Goal: Task Accomplishment & Management: Manage account settings

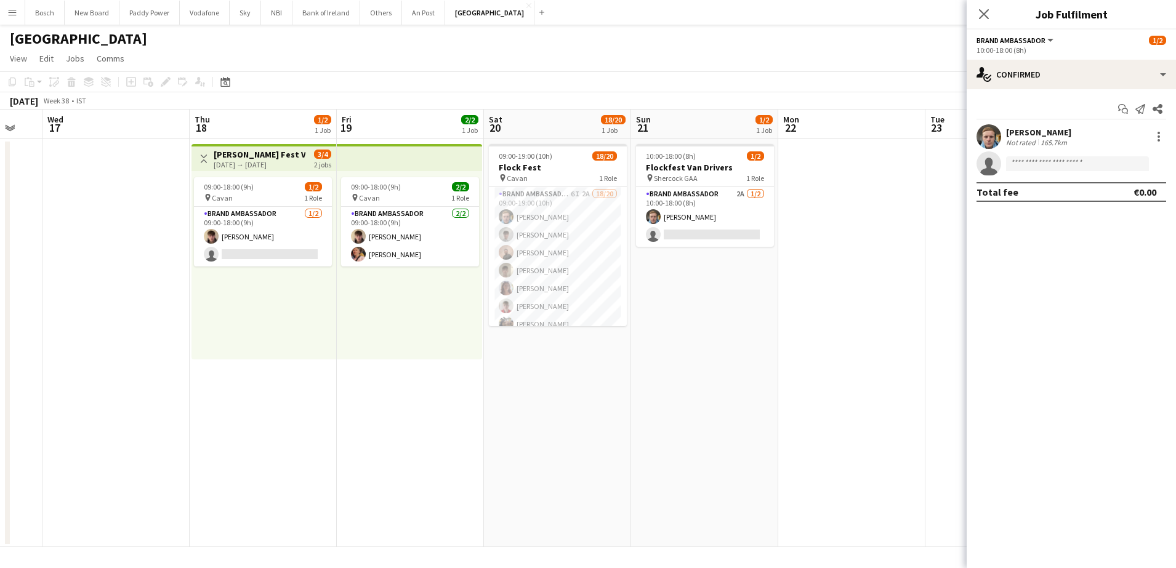
scroll to position [0, 251]
click at [330, 16] on button "Bank of Ireland Close" at bounding box center [327, 13] width 68 height 24
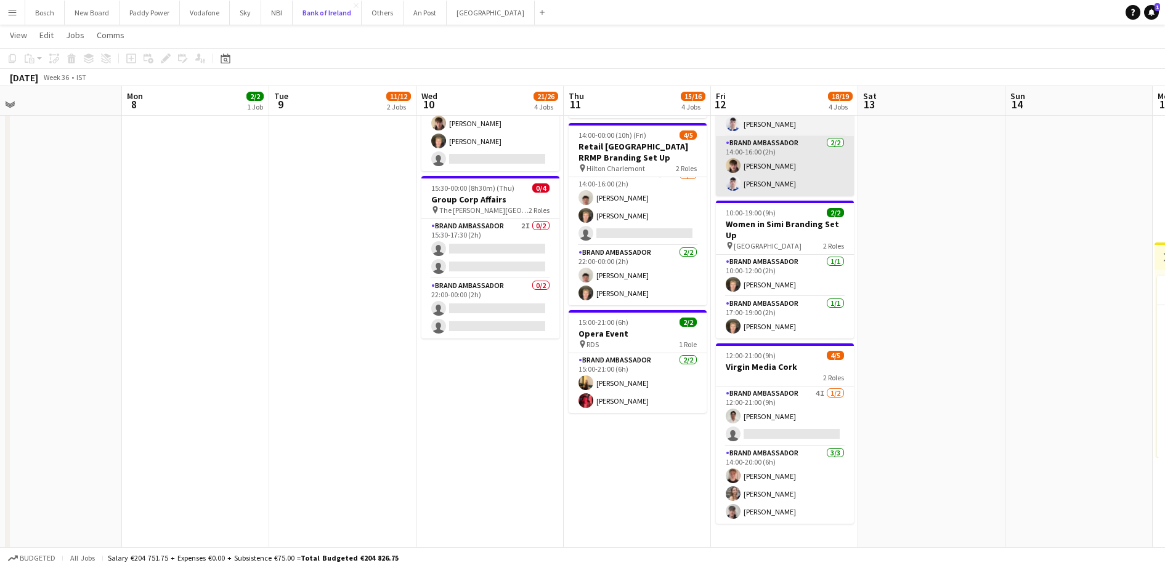
scroll to position [342, 0]
click at [779, 391] on app-card-role "Brand Ambassador 4I [DATE] 12:00-21:00 (9h) [PERSON_NAME] single-neutral-actions" at bounding box center [785, 416] width 138 height 60
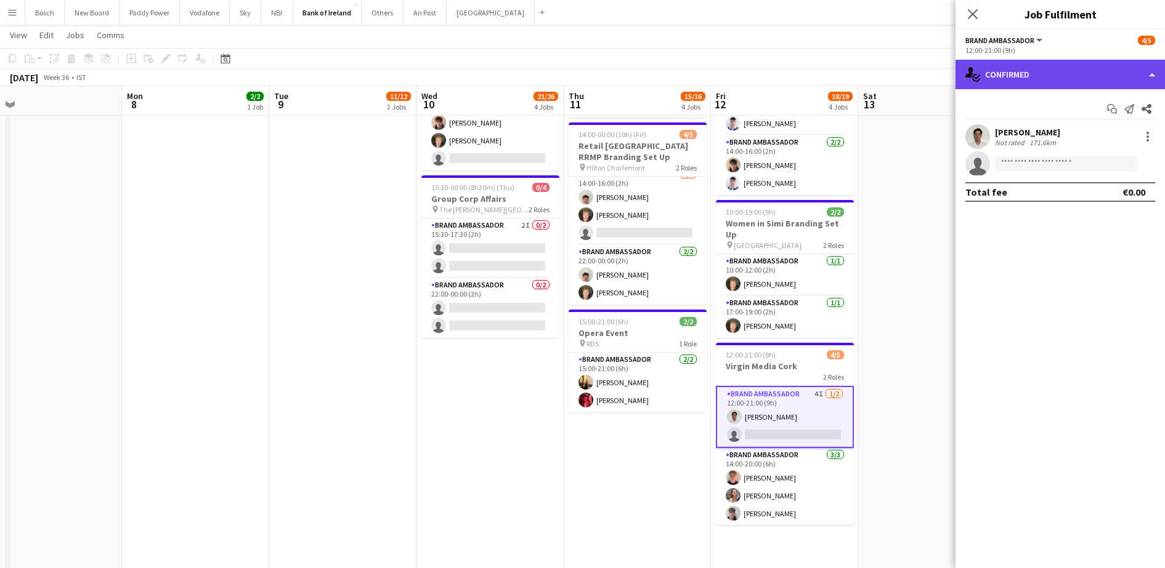
click at [1052, 82] on div "single-neutral-actions-check-2 Confirmed" at bounding box center [1059, 75] width 209 height 30
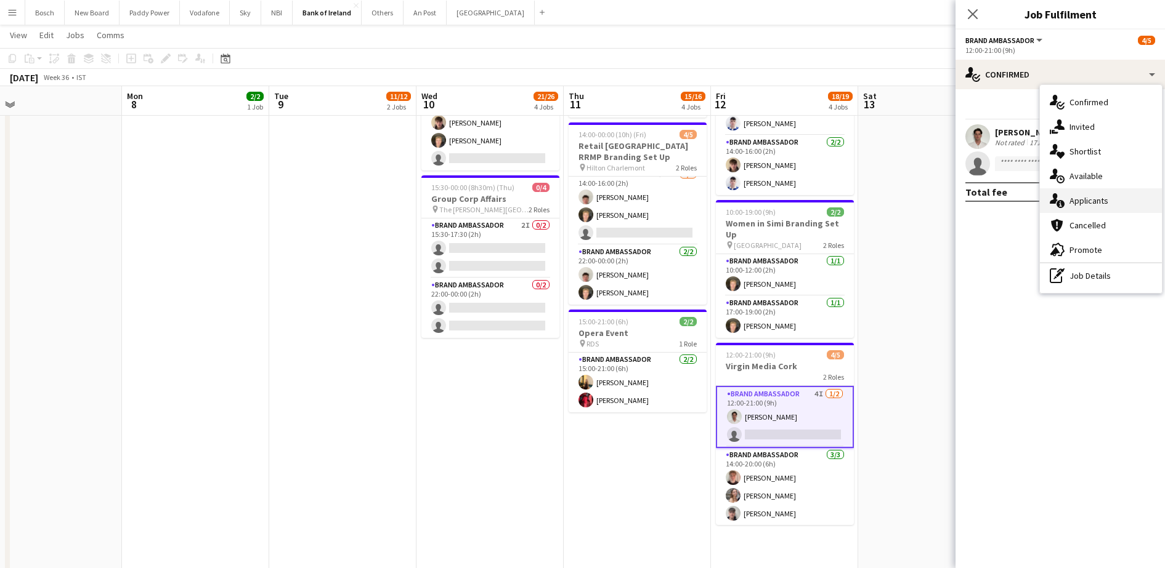
click at [1072, 201] on div "single-neutral-actions-information Applicants" at bounding box center [1101, 200] width 122 height 25
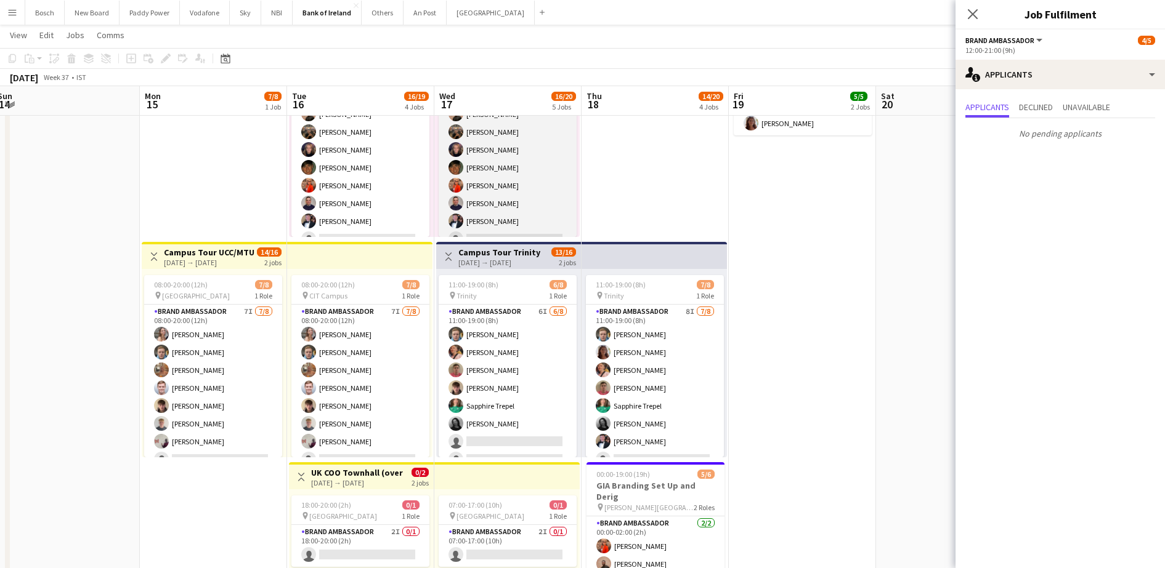
scroll to position [0, 416]
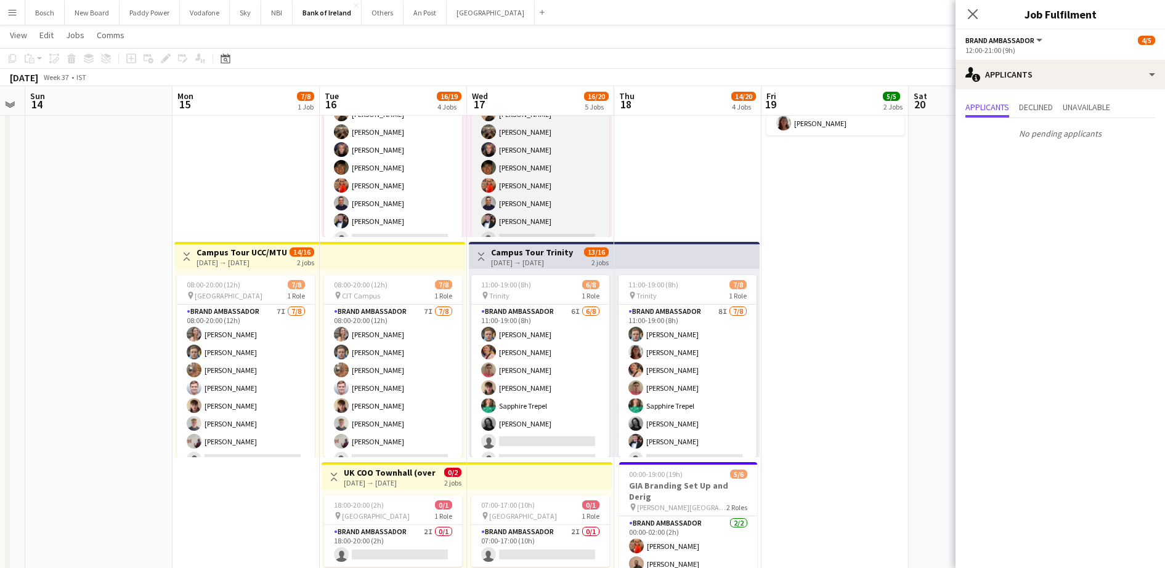
click at [520, 220] on app-card-role "Brand Ambassador 15I [DATE] 08:00-17:00 (9h) [PERSON_NAME] [PERSON_NAME] Cramol…" at bounding box center [540, 167] width 138 height 167
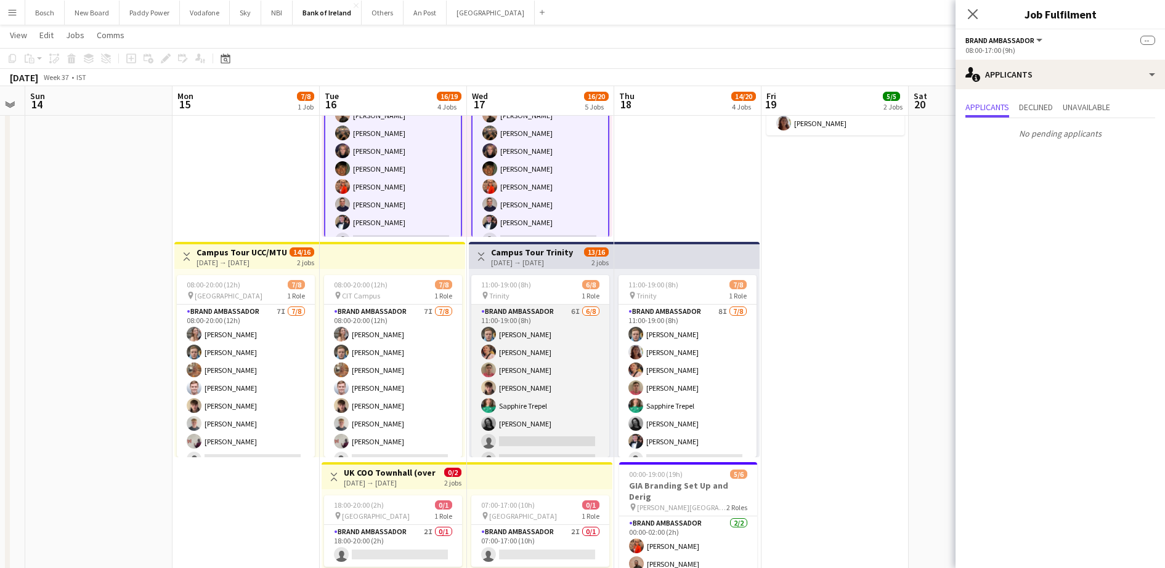
click at [567, 415] on app-card-role "Brand Ambassador 6I [DATE] 11:00-19:00 (8h) [PERSON_NAME] [PERSON_NAME] [PERSON…" at bounding box center [540, 388] width 138 height 167
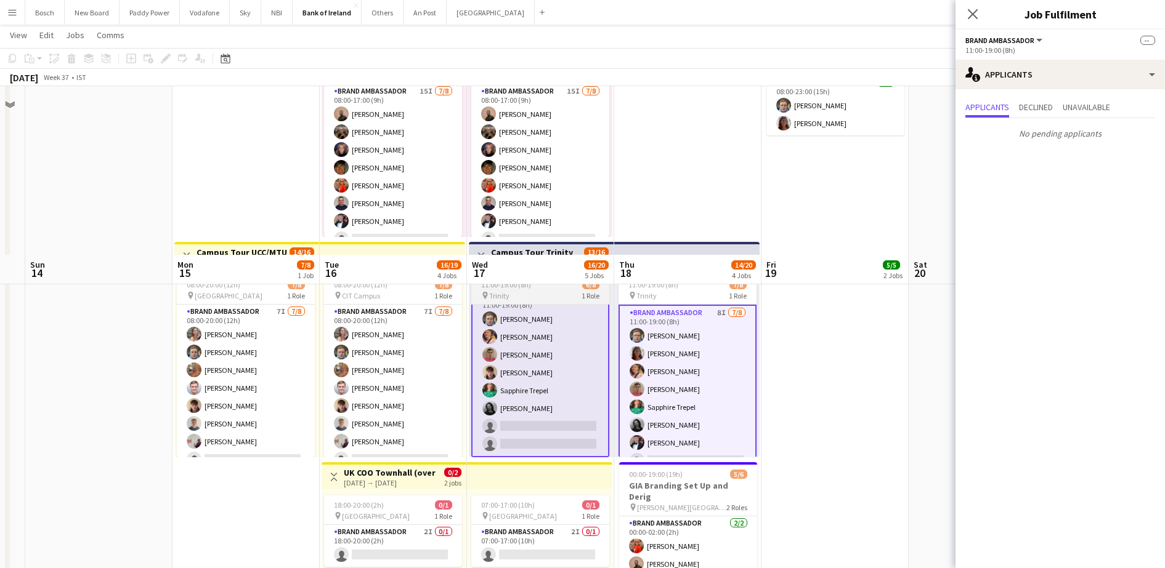
scroll to position [596, 0]
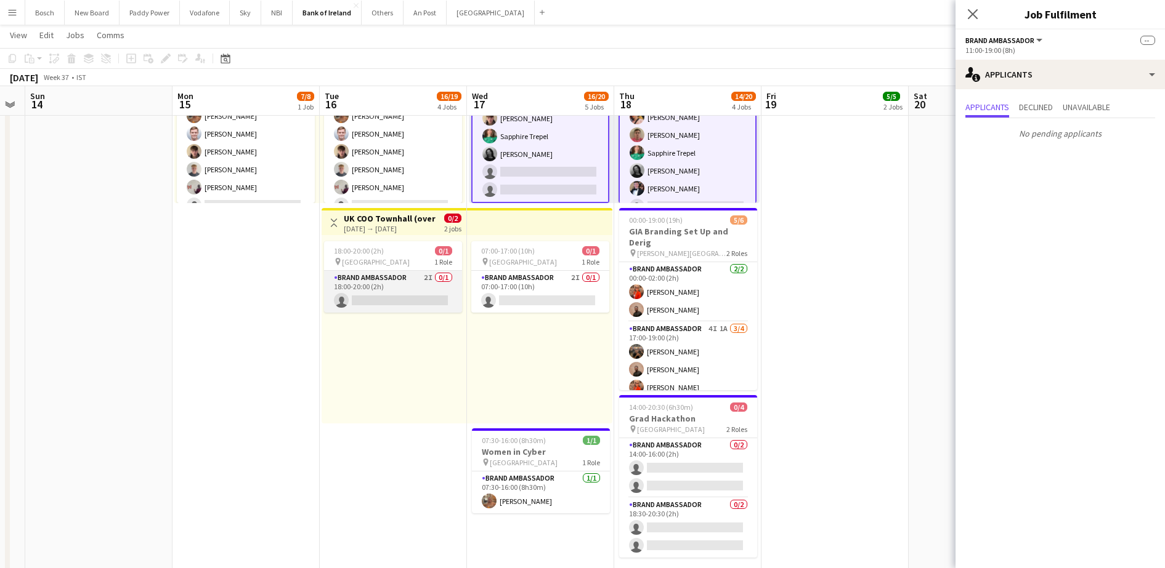
click at [385, 289] on app-card-role "Brand Ambassador 2I 0/1 18:00-20:00 (2h) single-neutral-actions" at bounding box center [393, 292] width 138 height 42
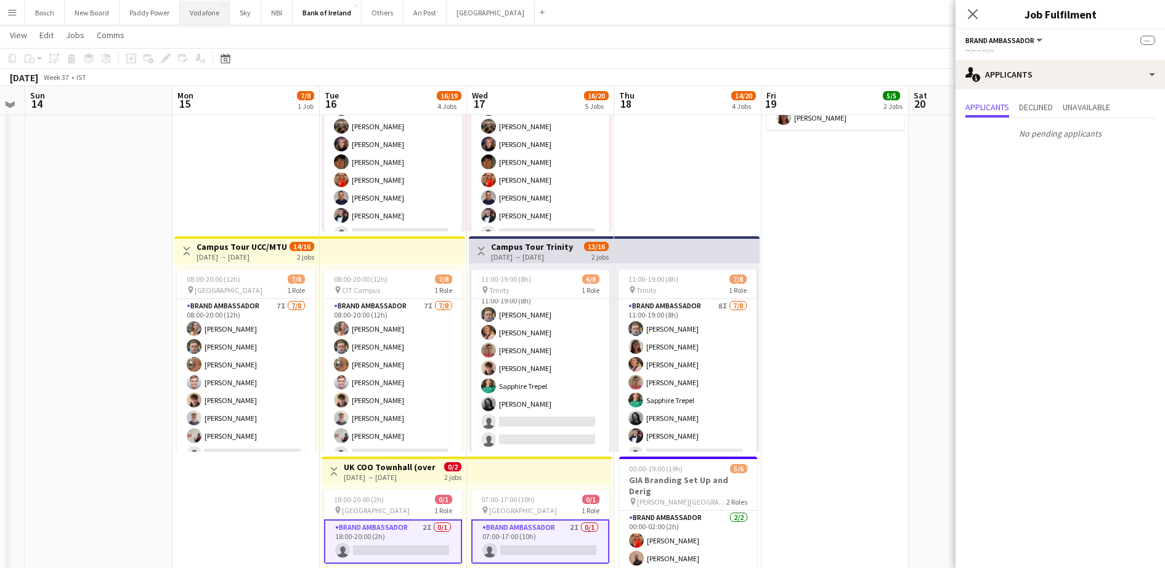
scroll to position [347, 0]
